Goal: Transaction & Acquisition: Purchase product/service

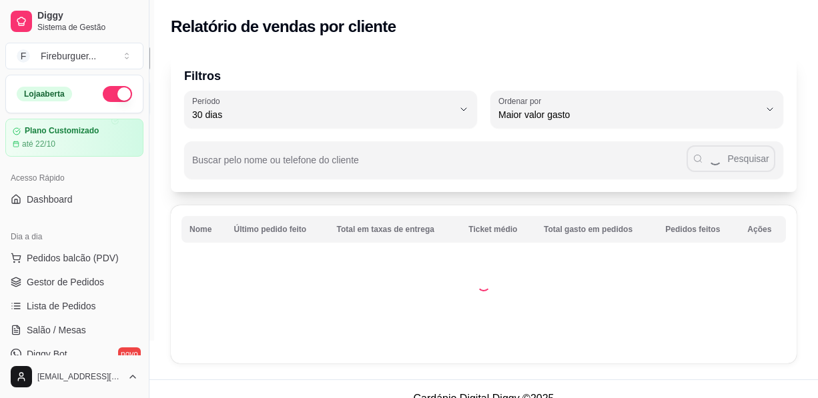
select select "30"
select select "HIGHEST_TOTAL_SPENT_WITH_ORDERS"
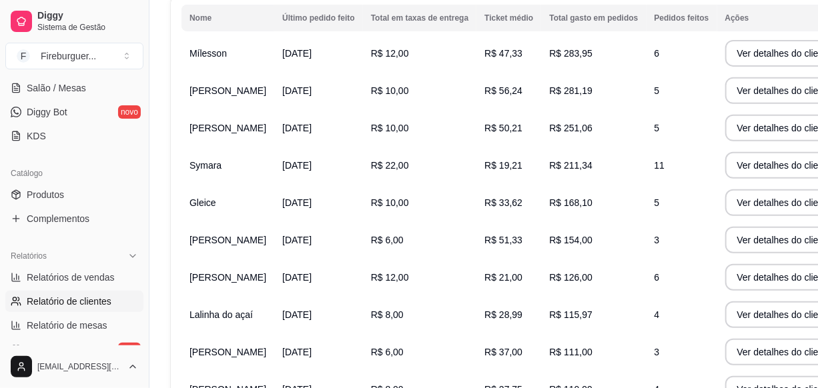
scroll to position [242, 0]
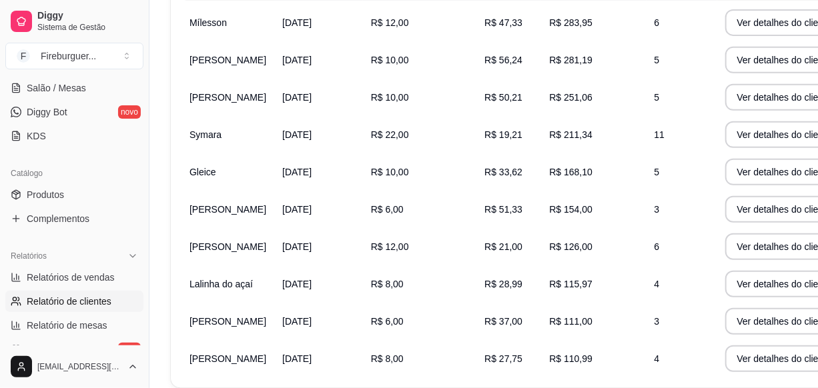
click at [476, 266] on td "R$ 28,99" at bounding box center [508, 284] width 65 height 37
click at [476, 244] on td "R$ 21,00" at bounding box center [508, 246] width 65 height 37
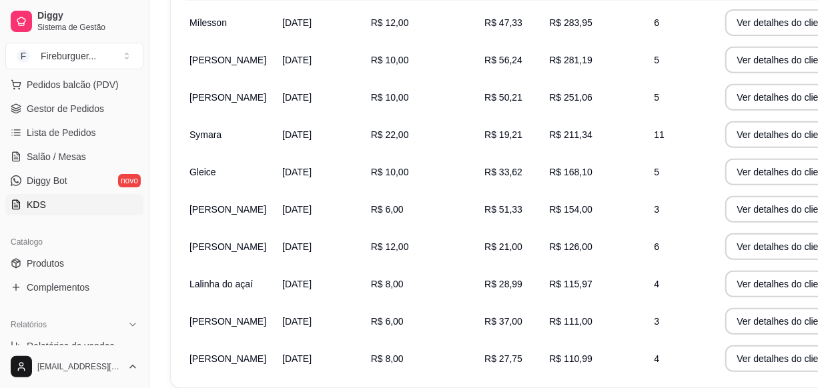
scroll to position [121, 0]
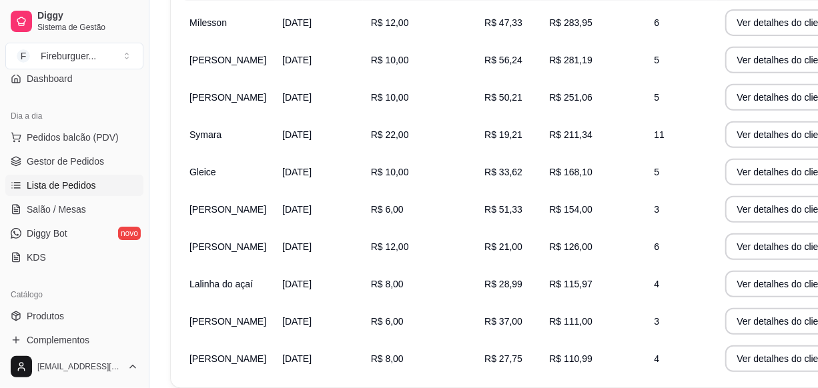
click at [81, 180] on span "Lista de Pedidos" at bounding box center [61, 185] width 69 height 13
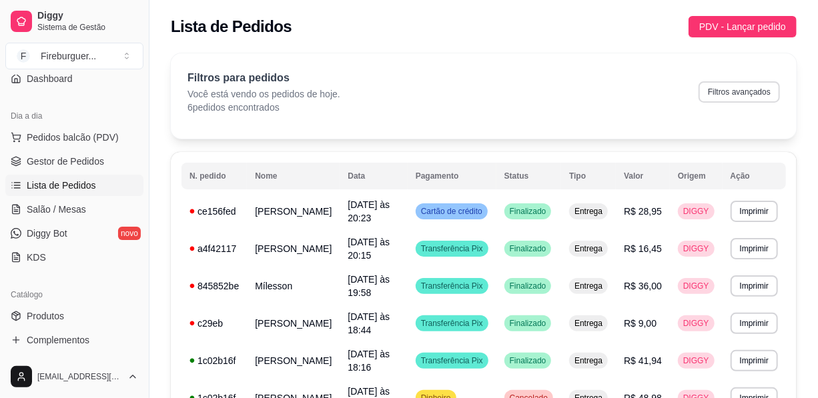
click at [749, 90] on button "Filtros avançados" at bounding box center [739, 91] width 81 height 21
select select "0"
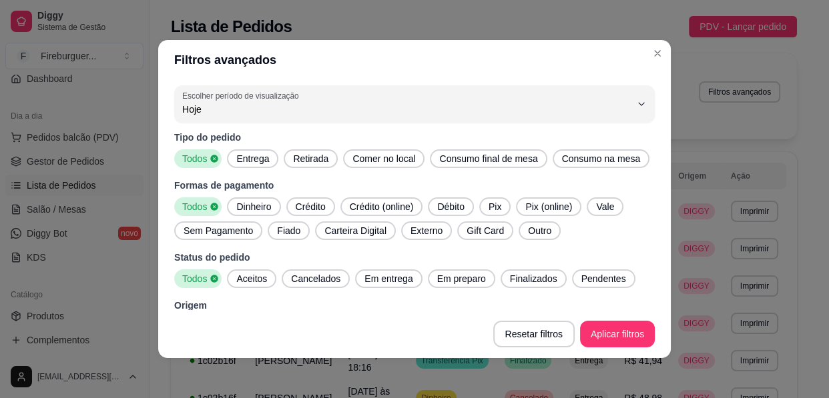
click at [258, 115] on span "Hoje" at bounding box center [406, 109] width 448 height 13
click at [221, 190] on span "7 dias" at bounding box center [398, 184] width 418 height 13
type input "7"
select select "7"
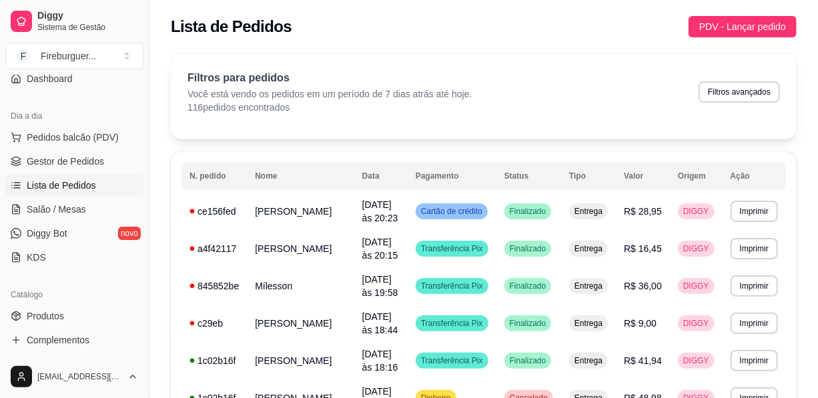
click at [718, 89] on button "Filtros avançados" at bounding box center [739, 91] width 81 height 21
select select "7"
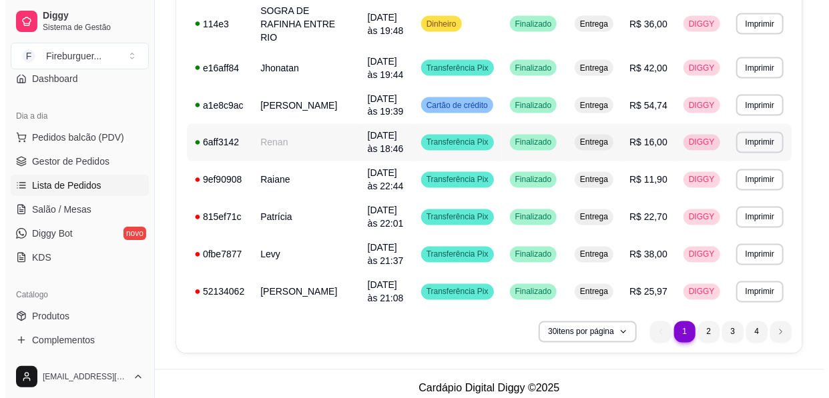
scroll to position [1025, 0]
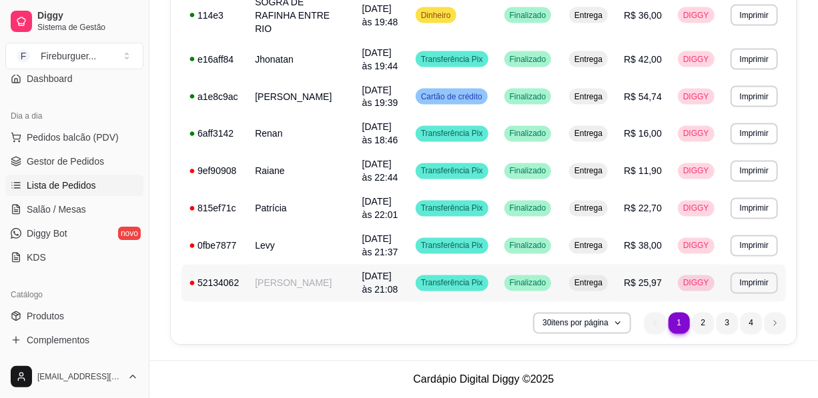
click at [247, 282] on td "[PERSON_NAME]" at bounding box center [300, 283] width 107 height 37
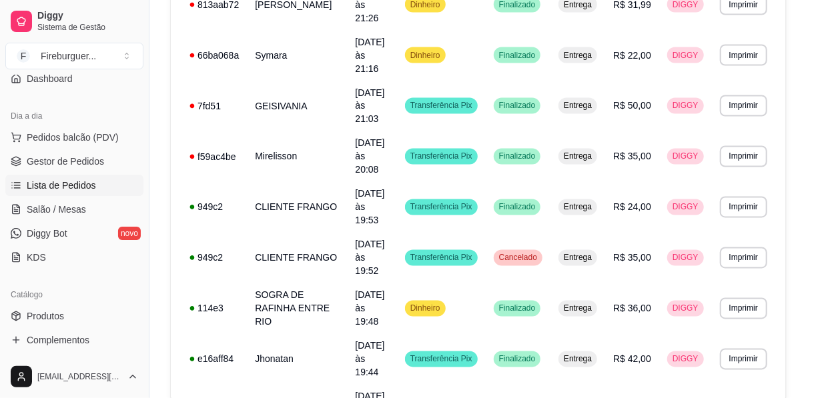
click at [247, 282] on div "ENTREGA" at bounding box center [408, 280] width 360 height 15
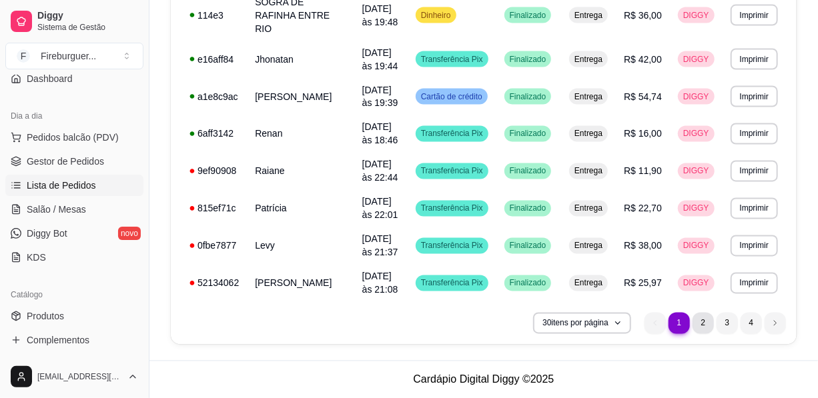
click at [694, 320] on li "2" at bounding box center [703, 323] width 21 height 21
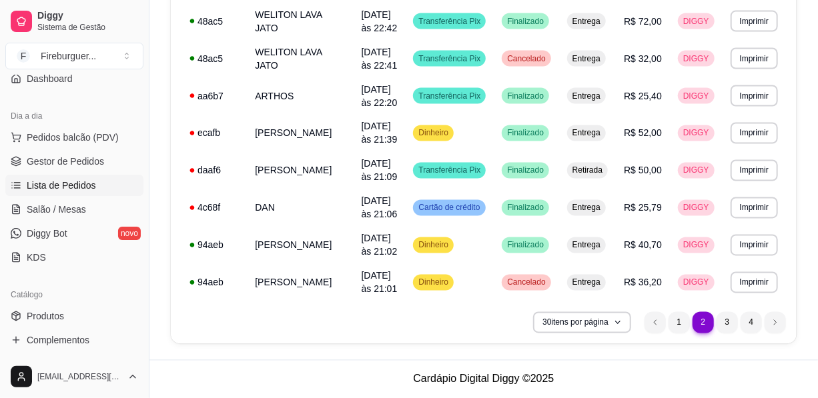
scroll to position [1012, 0]
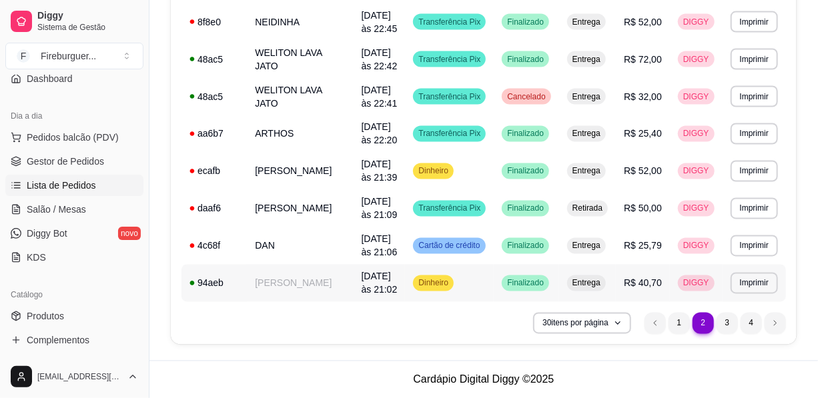
click at [297, 274] on td "[PERSON_NAME]" at bounding box center [300, 283] width 106 height 37
click at [733, 328] on li "3" at bounding box center [727, 323] width 21 height 21
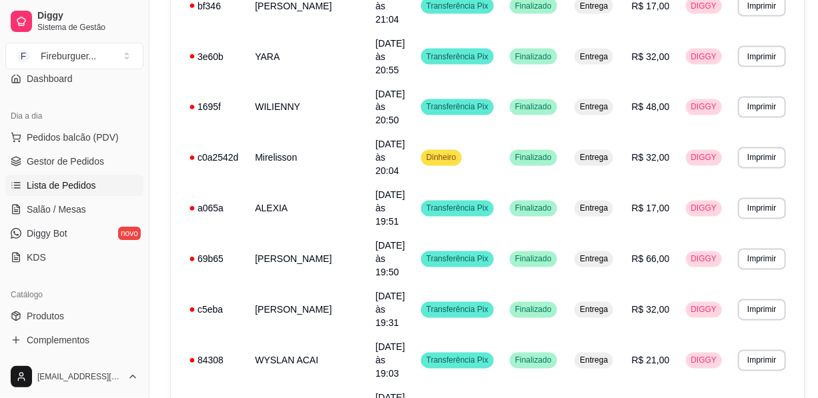
scroll to position [1025, 0]
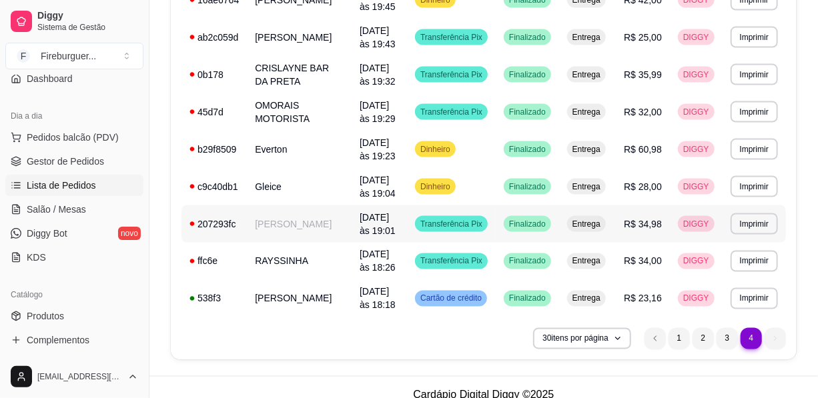
scroll to position [900, 0]
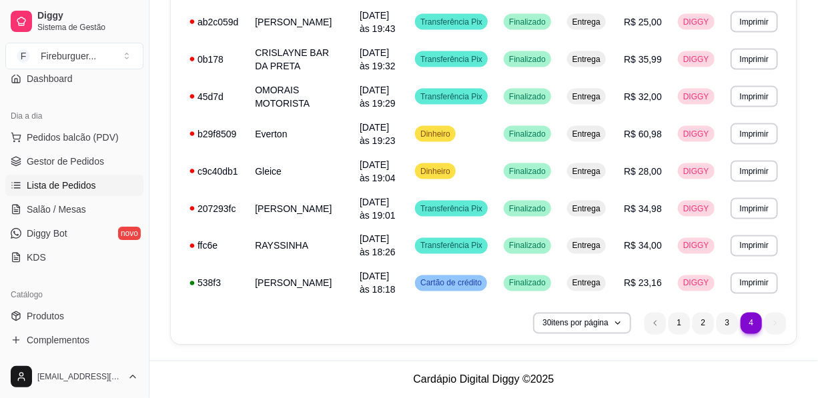
click at [781, 330] on ul "4 1 2 3 4" at bounding box center [715, 323] width 141 height 21
click at [778, 326] on ul "4 1 2 3 4" at bounding box center [715, 323] width 141 height 21
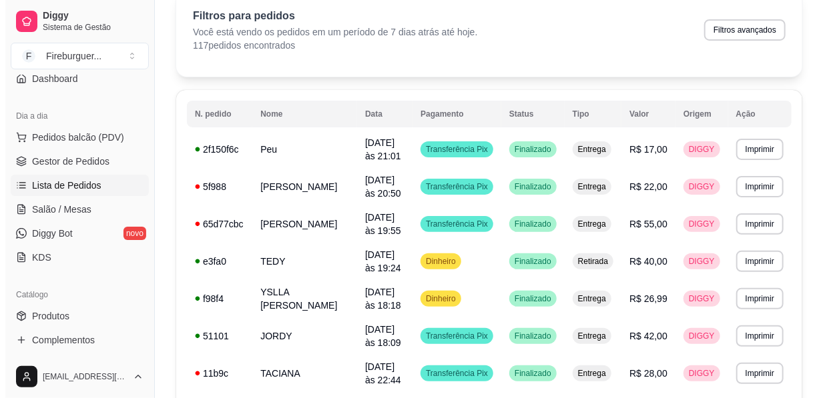
scroll to position [0, 0]
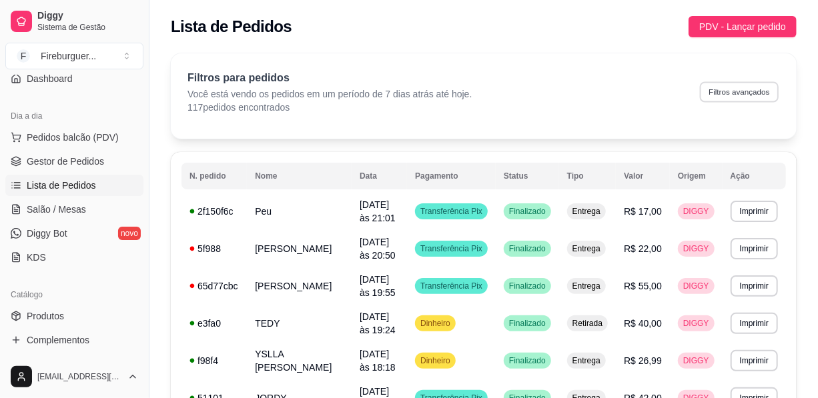
click at [755, 93] on button "Filtros avançados" at bounding box center [739, 91] width 79 height 21
select select "7"
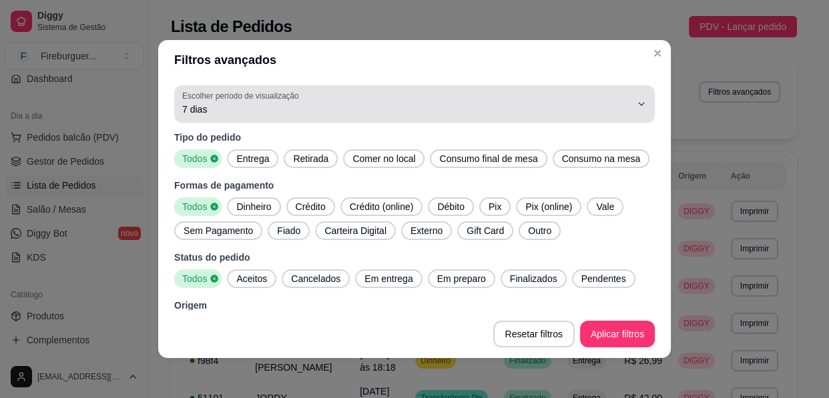
click at [533, 103] on span "7 dias" at bounding box center [406, 109] width 448 height 13
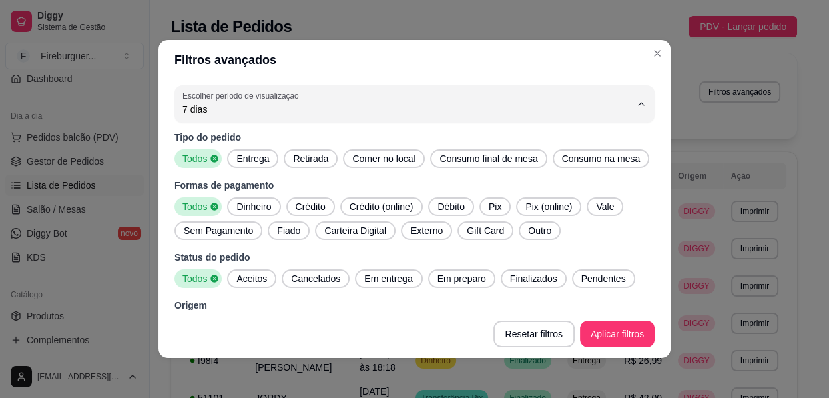
click at [222, 234] on span "30 dias" at bounding box center [398, 228] width 418 height 13
type input "30"
select select "30"
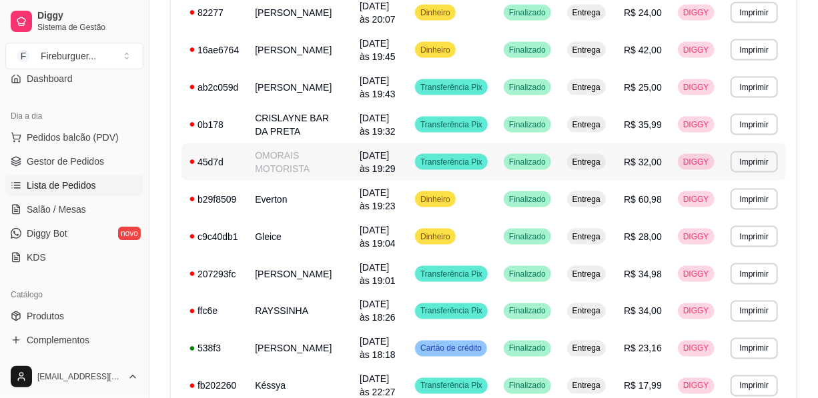
scroll to position [1012, 0]
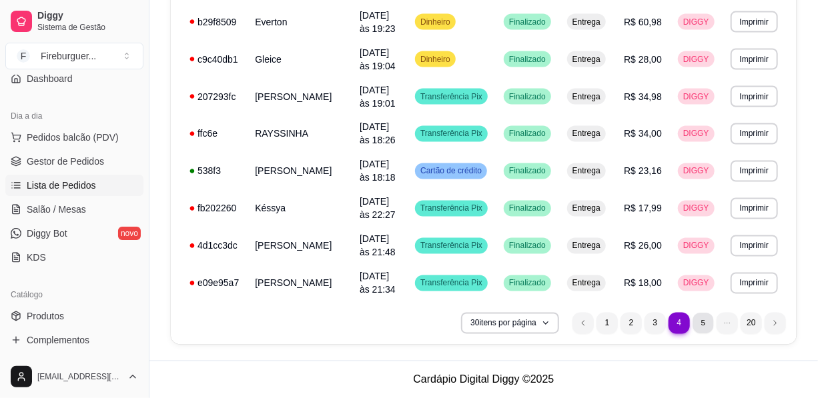
click at [707, 322] on li "5" at bounding box center [703, 323] width 21 height 21
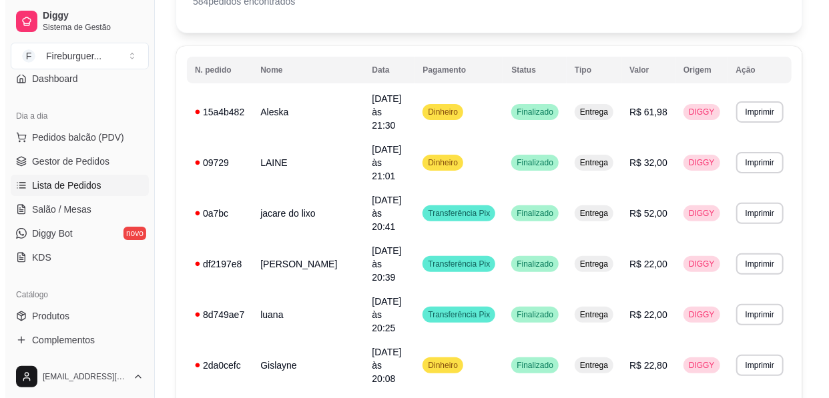
scroll to position [101, 0]
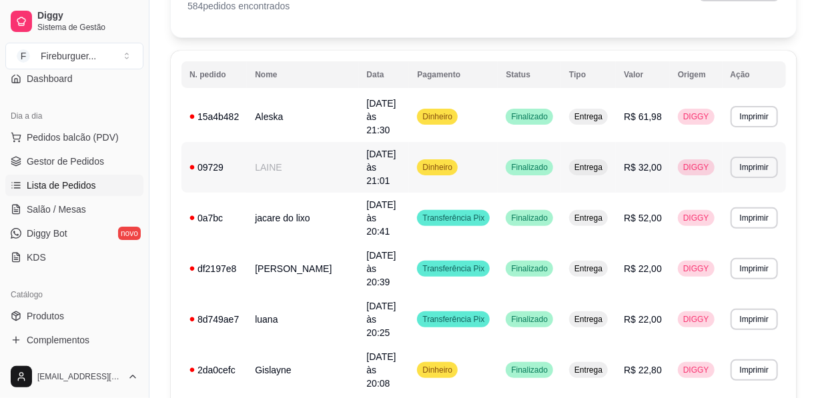
click at [308, 142] on td "LAINE" at bounding box center [302, 167] width 111 height 51
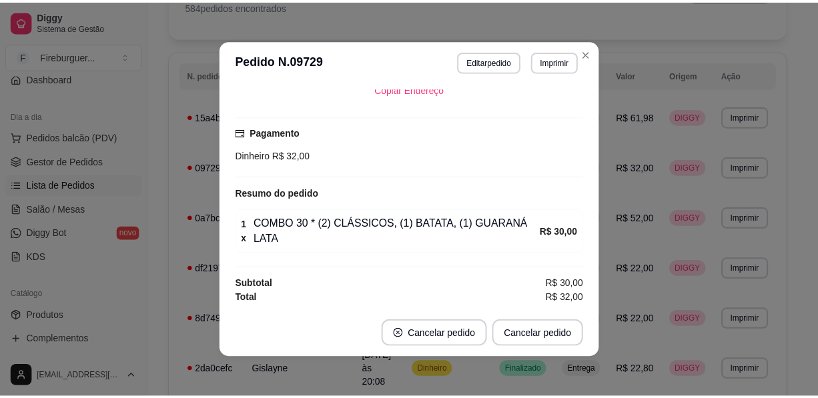
scroll to position [2, 0]
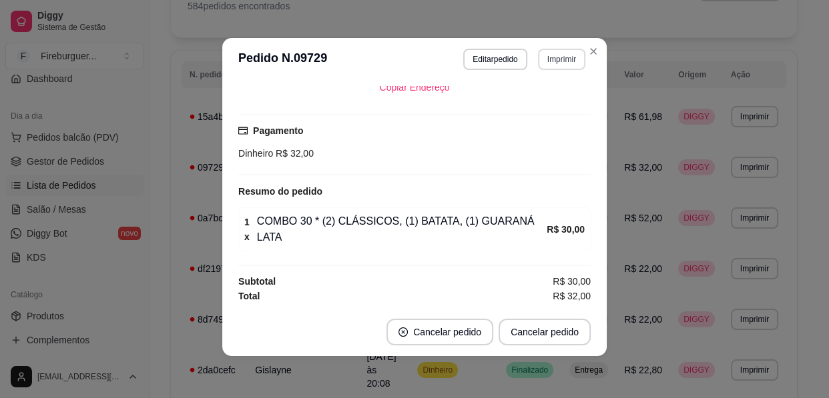
click at [540, 55] on button "Imprimir" at bounding box center [561, 59] width 47 height 21
click at [516, 108] on button "IMPRESSORA" at bounding box center [532, 105] width 93 height 21
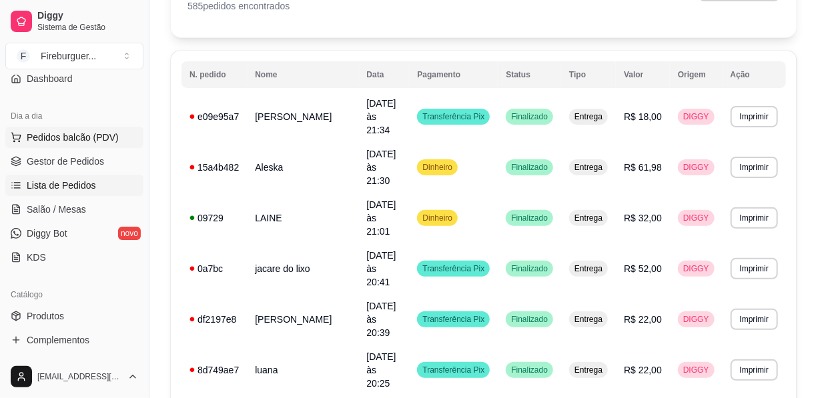
click at [43, 144] on button "Pedidos balcão (PDV)" at bounding box center [74, 137] width 138 height 21
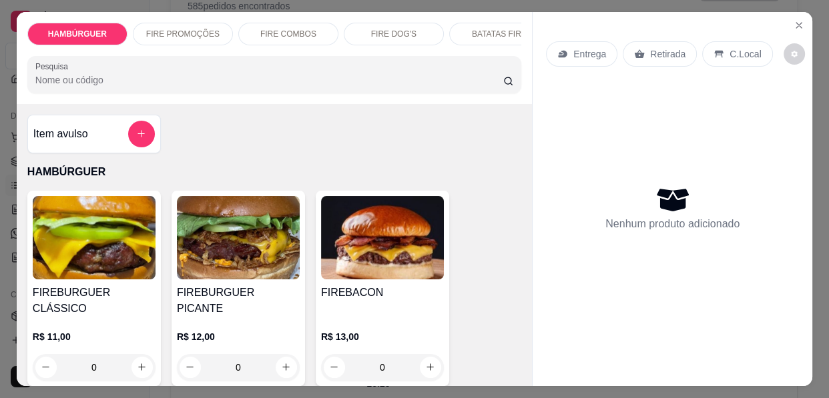
click at [138, 354] on div "0" at bounding box center [94, 367] width 123 height 27
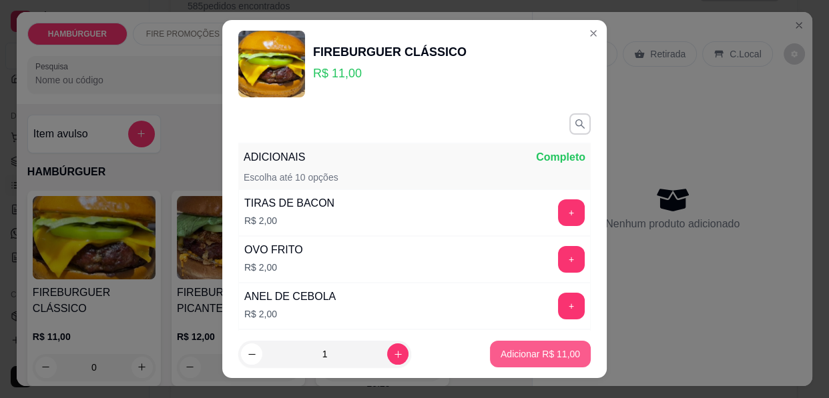
click at [521, 346] on button "Adicionar R$ 11,00" at bounding box center [540, 354] width 101 height 27
type input "1"
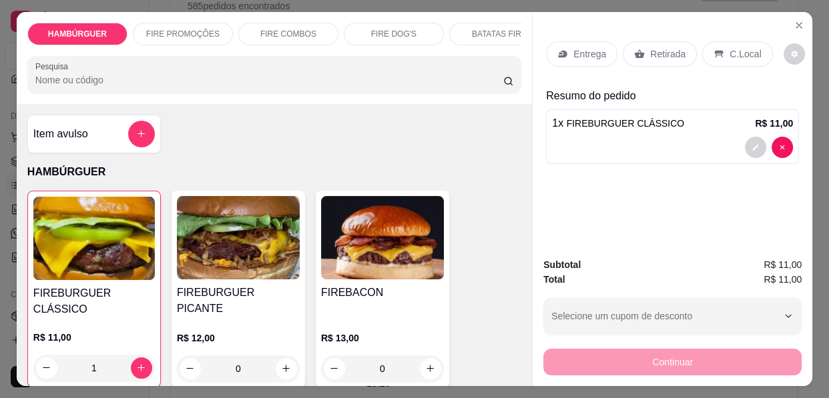
click at [565, 60] on div "Entrega" at bounding box center [581, 53] width 71 height 25
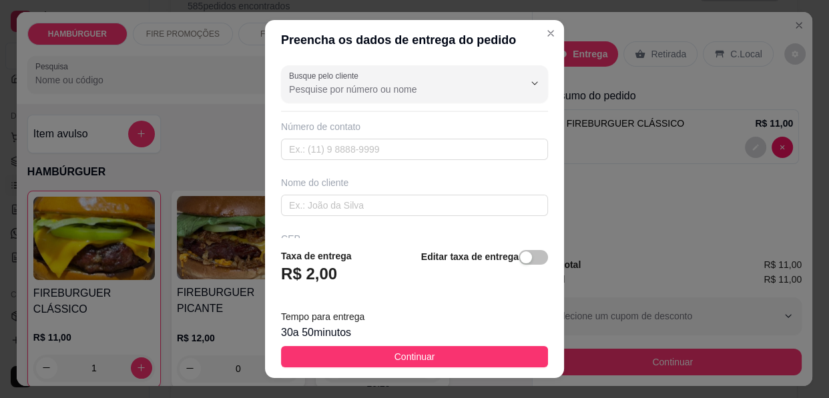
click at [390, 217] on div "Busque pelo cliente Número de contato Nome do cliente CEP Rua/[GEOGRAPHIC_DATA]" at bounding box center [414, 149] width 299 height 178
click at [377, 201] on input "text" at bounding box center [414, 205] width 267 height 21
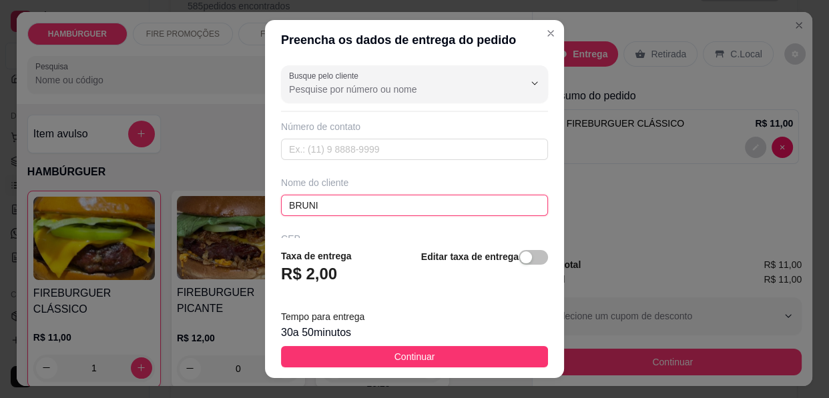
type input "BRUNIN"
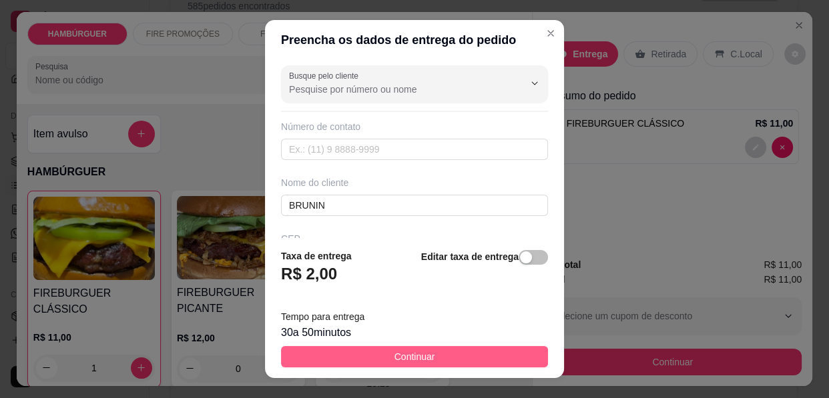
click at [322, 367] on button "Continuar" at bounding box center [414, 356] width 267 height 21
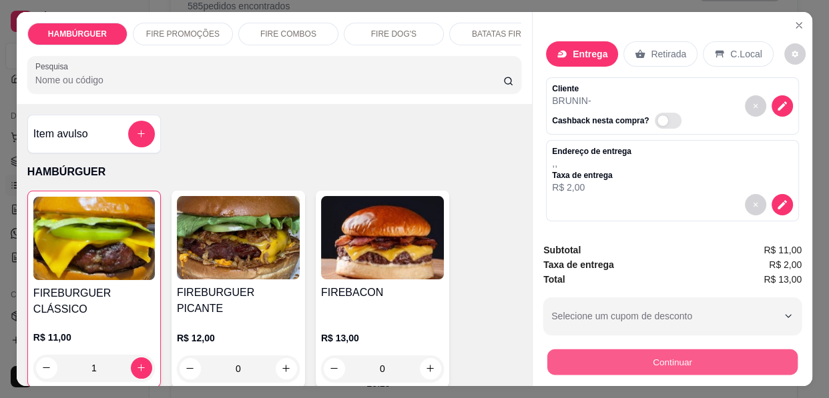
click at [561, 353] on button "Continuar" at bounding box center [672, 363] width 250 height 26
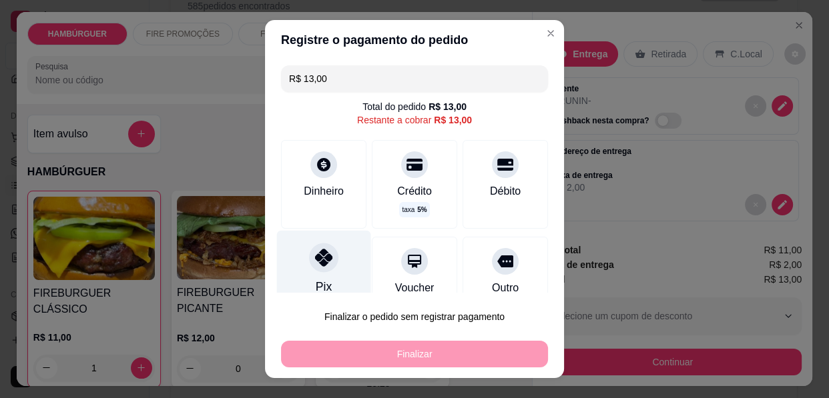
click at [304, 278] on div "Pix" at bounding box center [324, 270] width 94 height 78
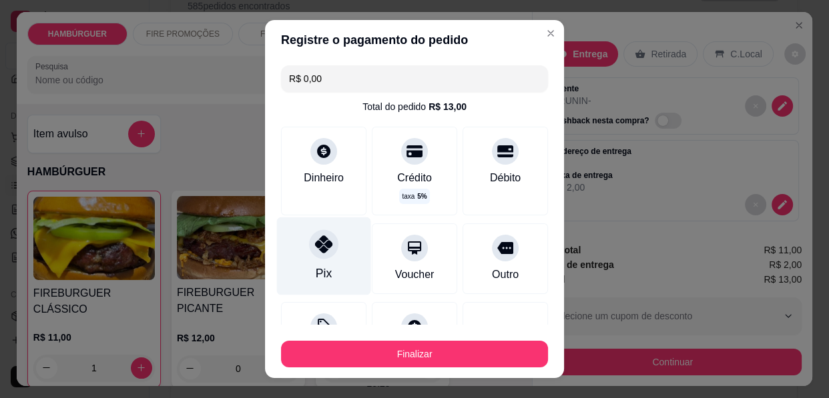
type input "R$ 0,00"
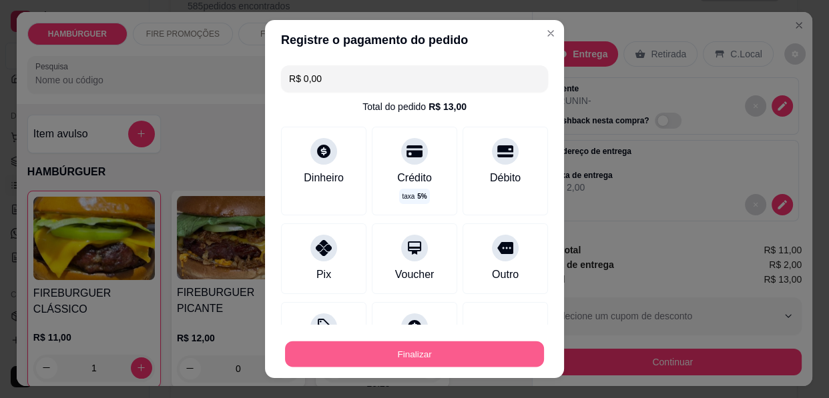
click at [334, 348] on button "Finalizar" at bounding box center [414, 355] width 259 height 26
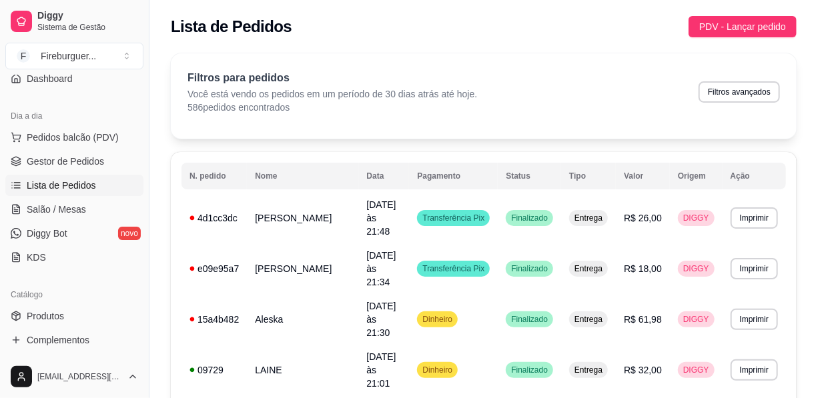
click at [31, 196] on ul "Pedidos balcão (PDV) Gestor de Pedidos Lista de Pedidos Salão / Mesas Diggy Bot…" at bounding box center [74, 197] width 138 height 141
click at [34, 186] on span "Lista de Pedidos" at bounding box center [61, 185] width 69 height 13
click at [723, 94] on button "Filtros avançados" at bounding box center [739, 91] width 81 height 21
select select "30"
